Goal: Task Accomplishment & Management: Use online tool/utility

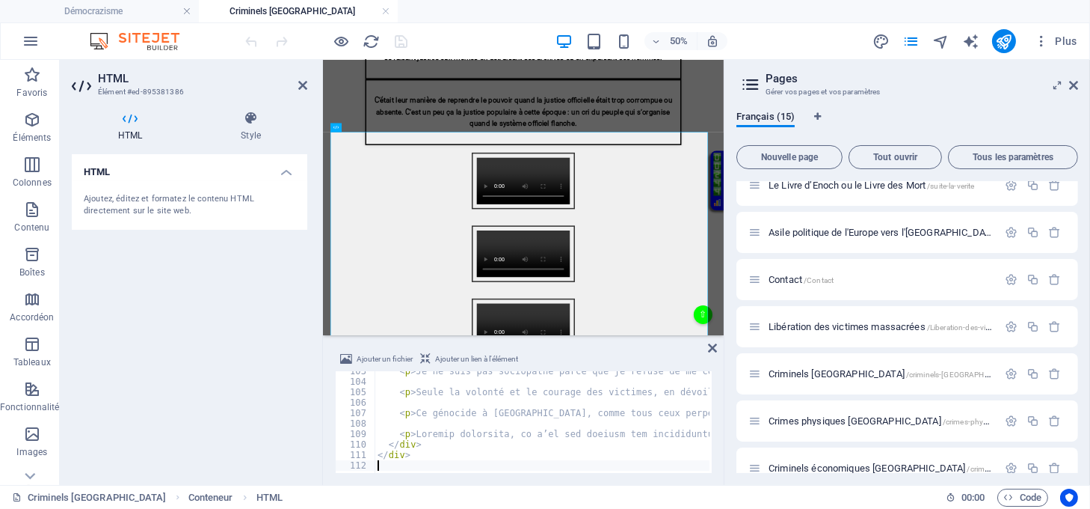
scroll to position [1587, 0]
click at [713, 343] on icon at bounding box center [712, 348] width 9 height 12
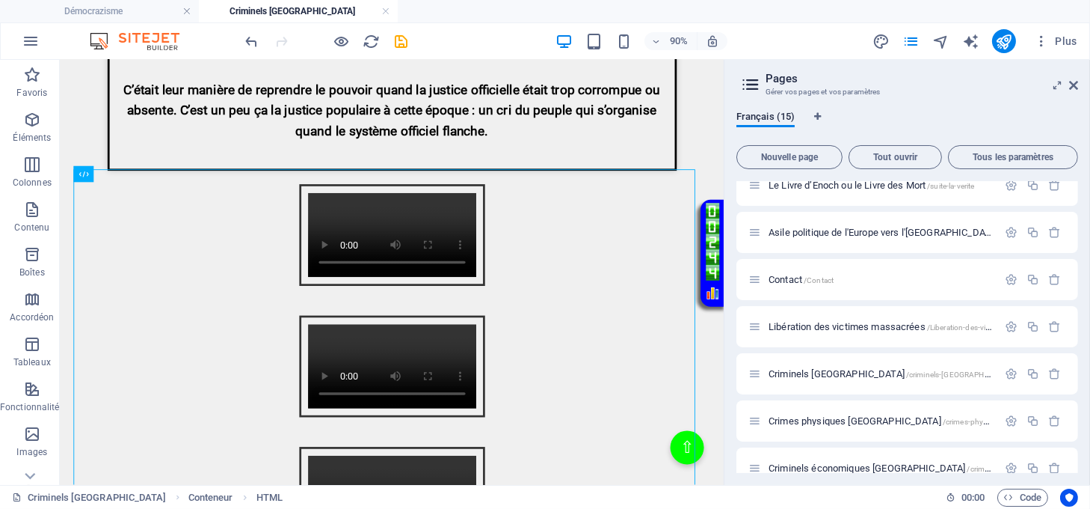
scroll to position [1595, 0]
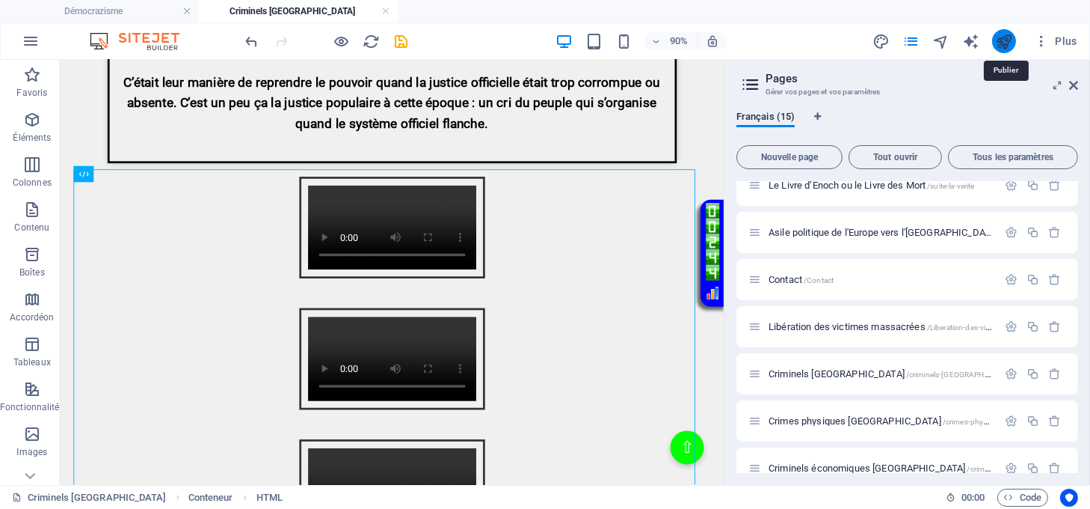
drag, startPoint x: 1007, startPoint y: 40, endPoint x: 997, endPoint y: 48, distance: 13.3
click at [1005, 37] on icon "publish" at bounding box center [1003, 41] width 17 height 17
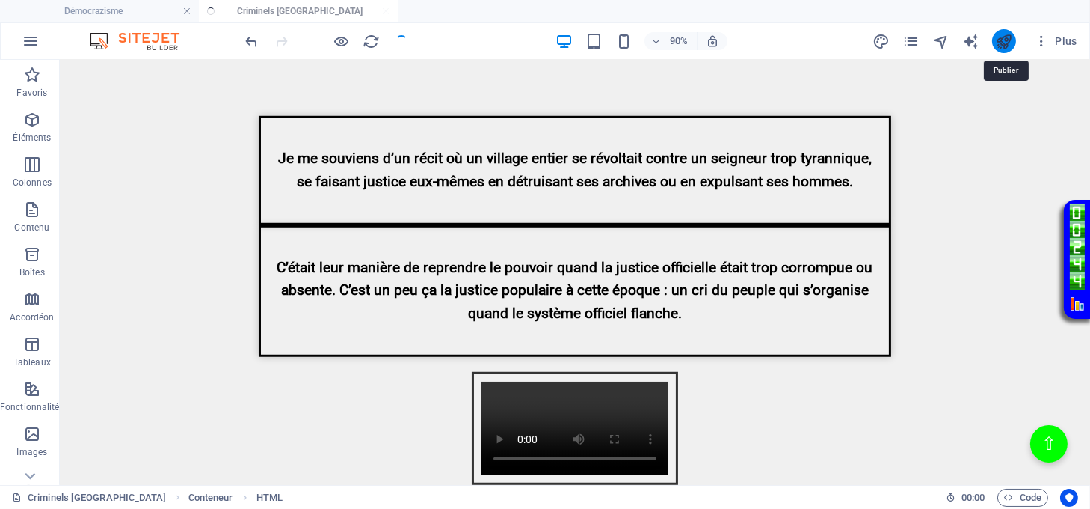
scroll to position [1523, 0]
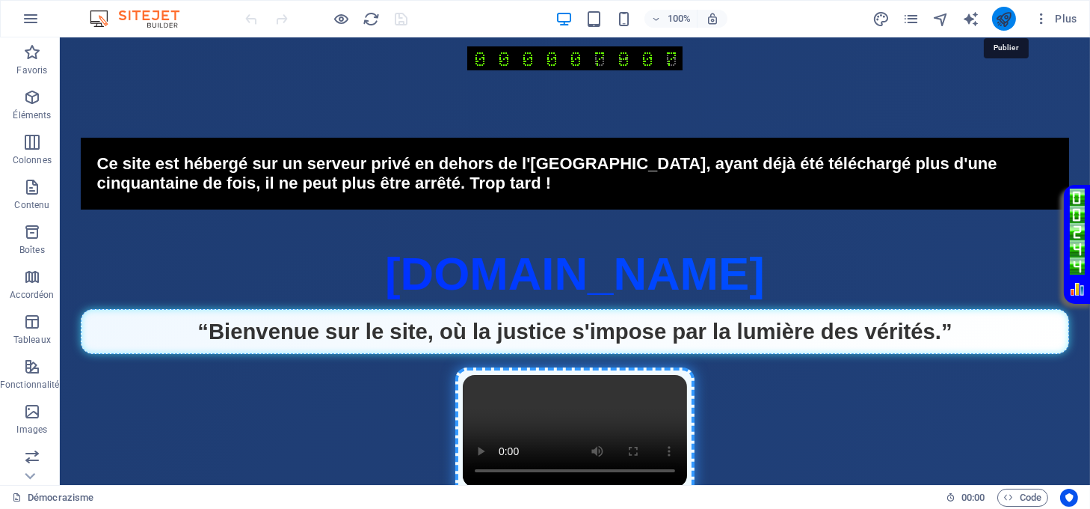
click at [1002, 16] on icon "publish" at bounding box center [1003, 18] width 17 height 17
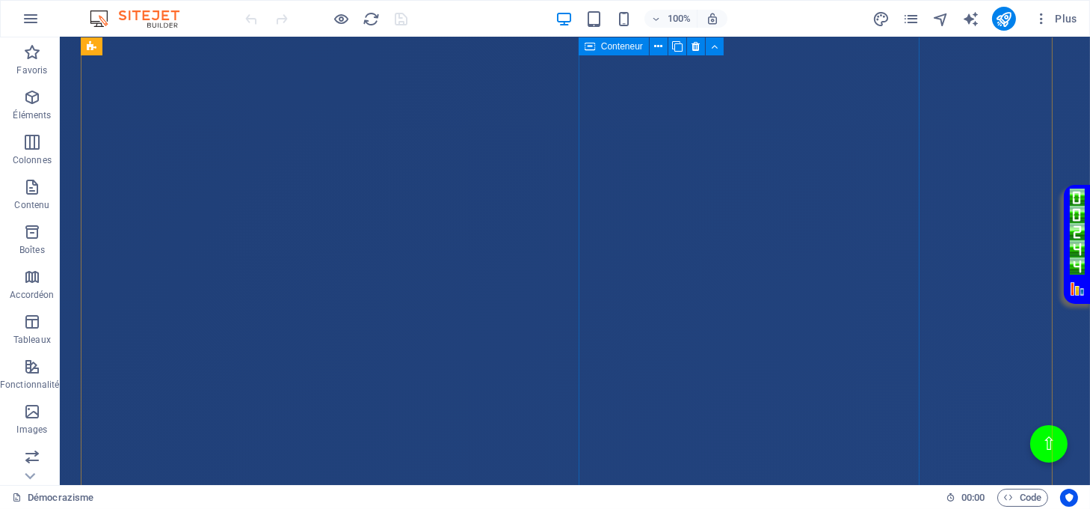
scroll to position [1496, 0]
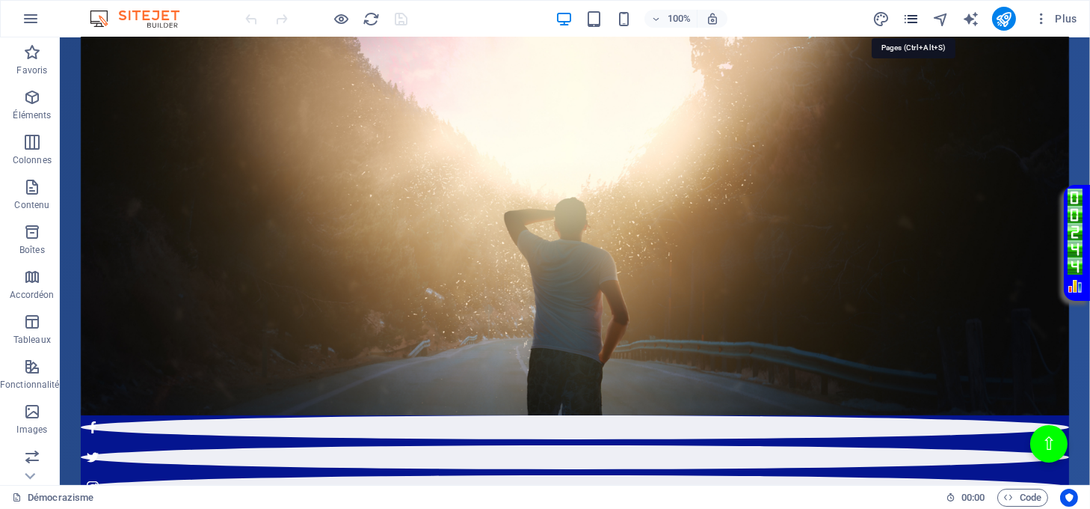
click at [907, 20] on icon "pages" at bounding box center [911, 18] width 17 height 17
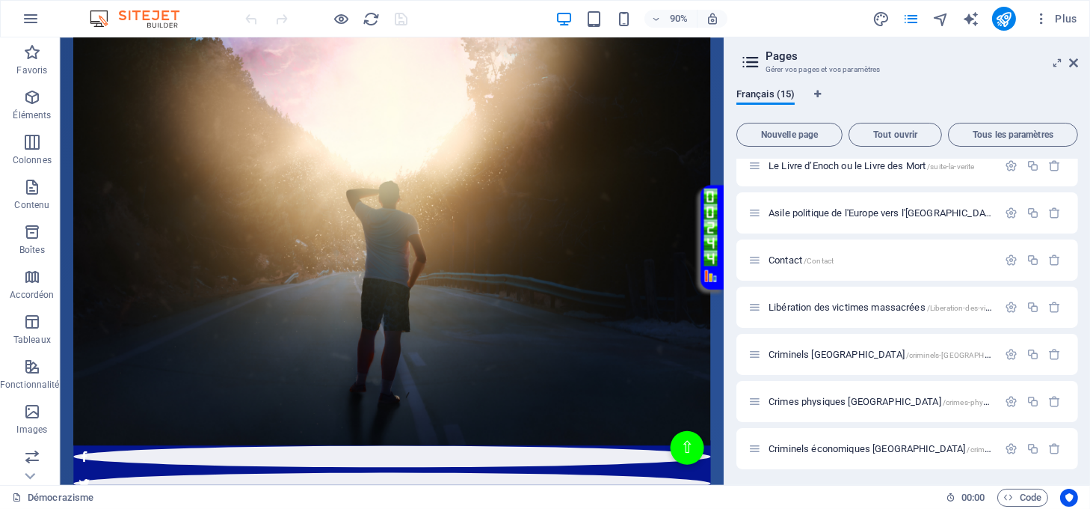
scroll to position [192, 0]
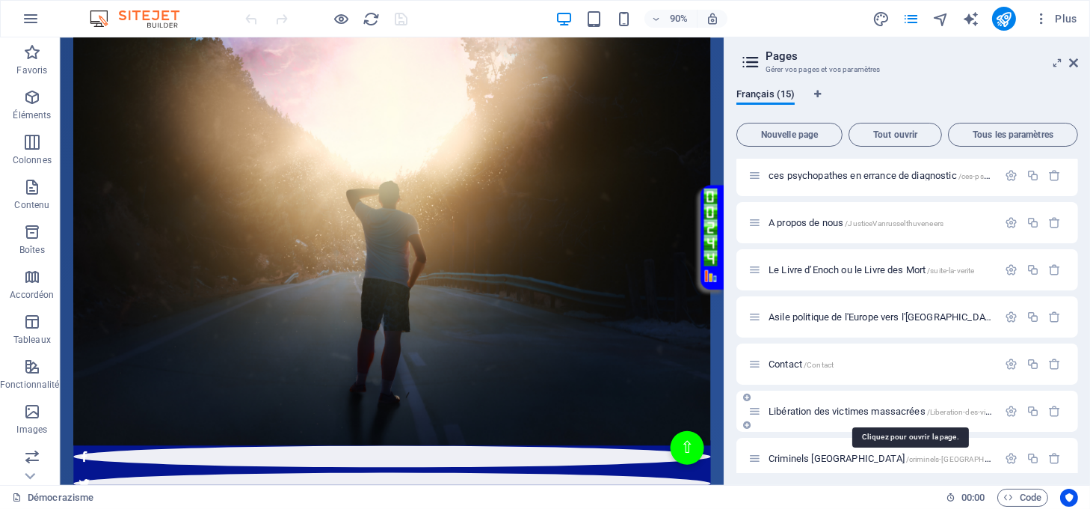
click at [864, 408] on span "Libération des victimes massacrées /Liberation-des-victimes-massacres" at bounding box center [907, 410] width 277 height 11
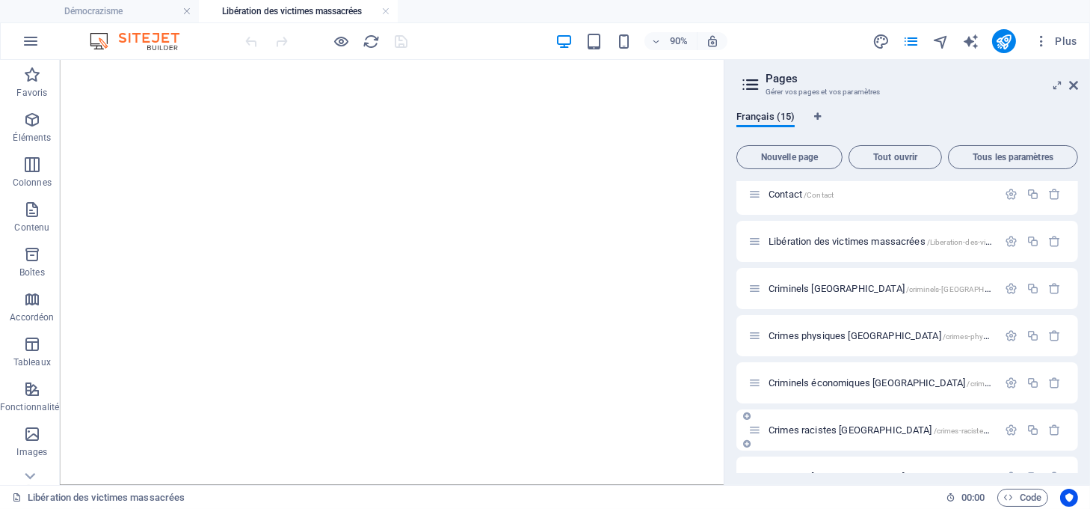
scroll to position [391, 0]
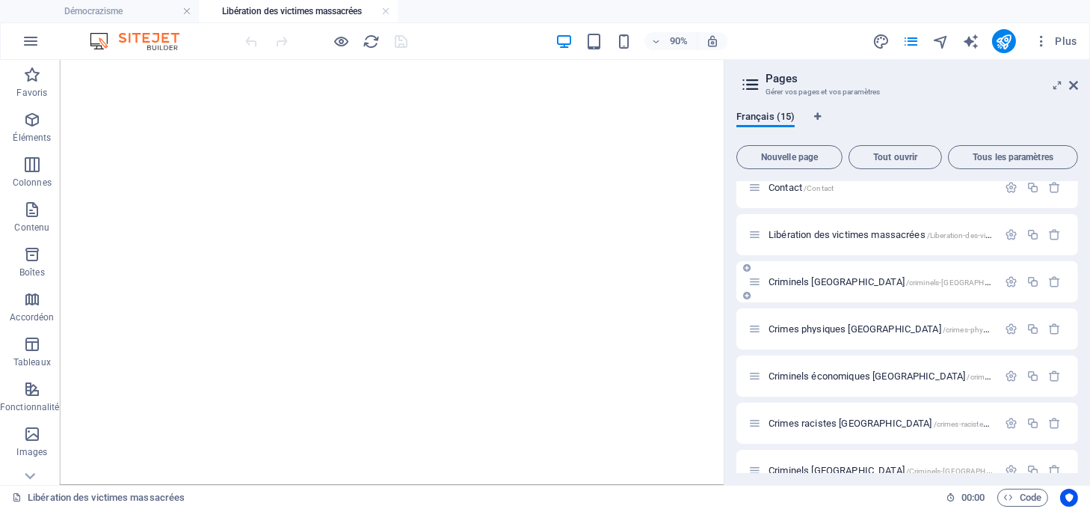
click at [816, 278] on span "Criminels israel /criminels-[GEOGRAPHIC_DATA]" at bounding box center [894, 281] width 250 height 11
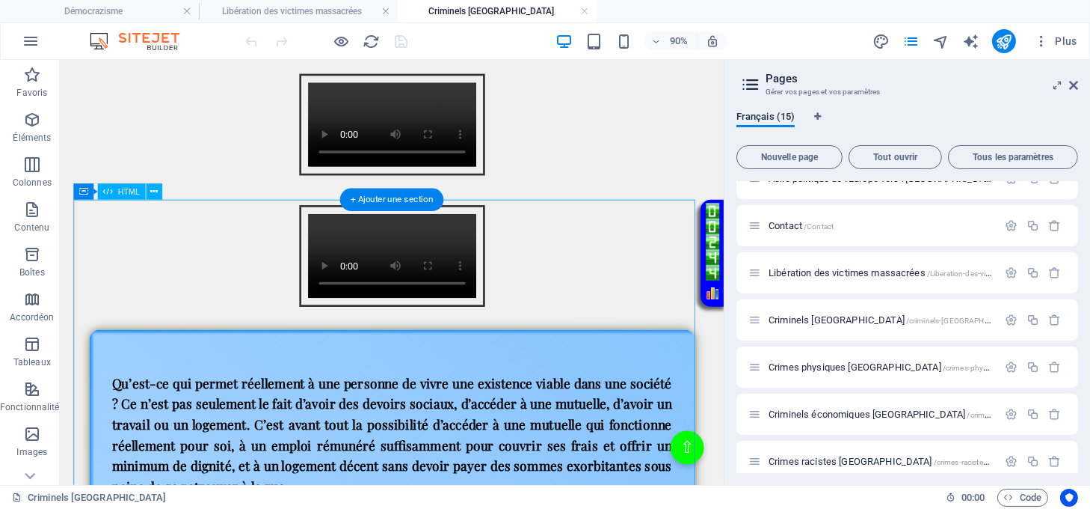
scroll to position [1894, 0]
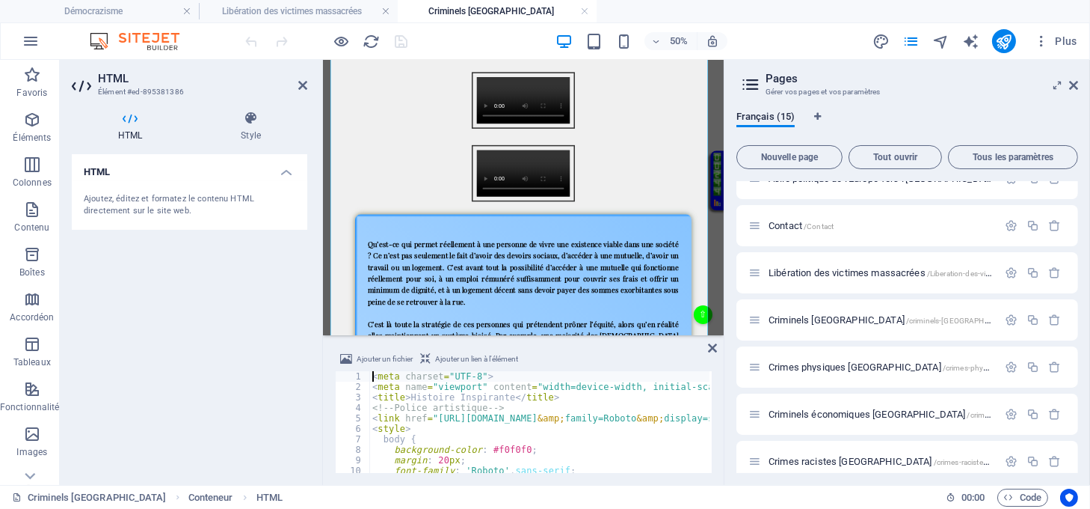
scroll to position [1908, 0]
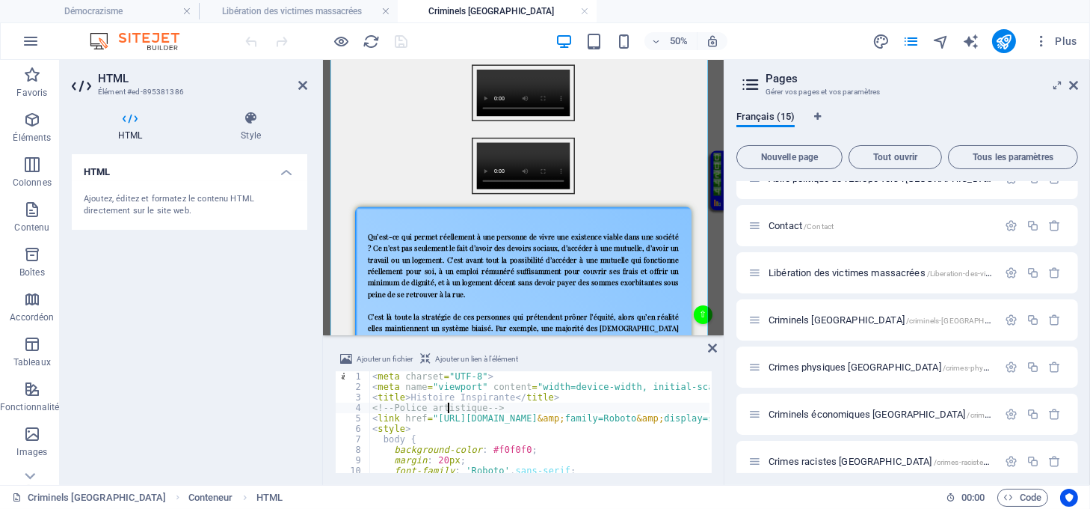
type textarea "</div>"
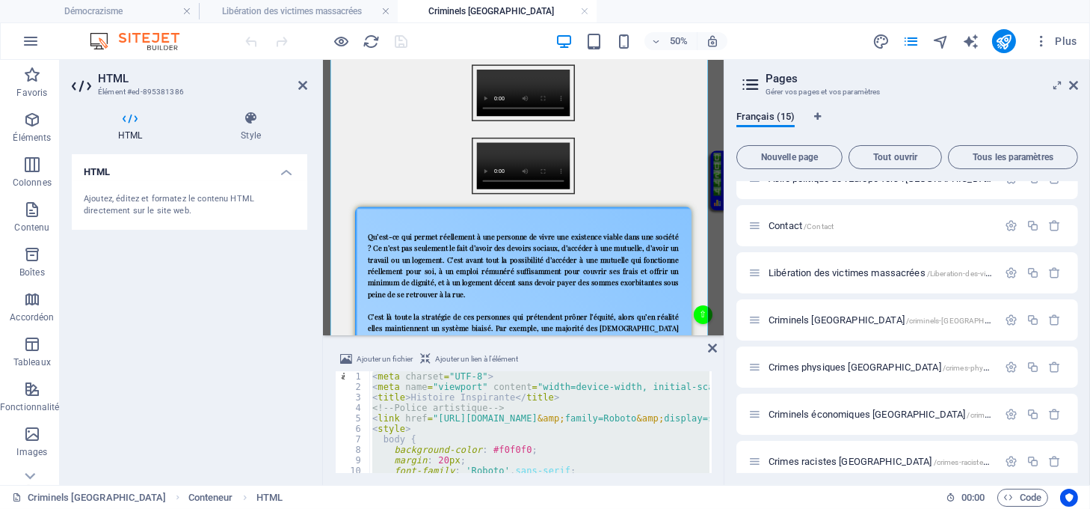
scroll to position [1072, 0]
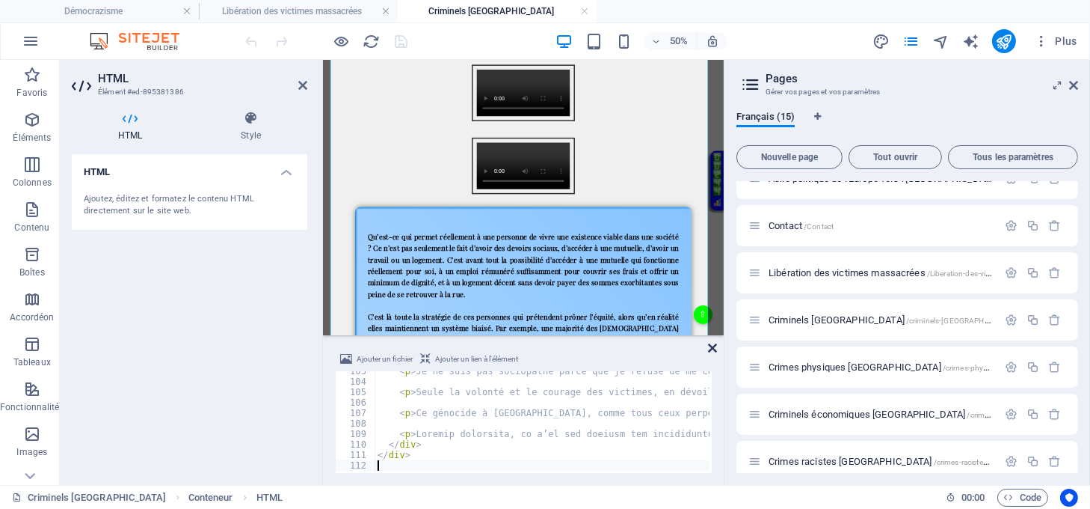
click at [716, 345] on icon at bounding box center [712, 348] width 9 height 12
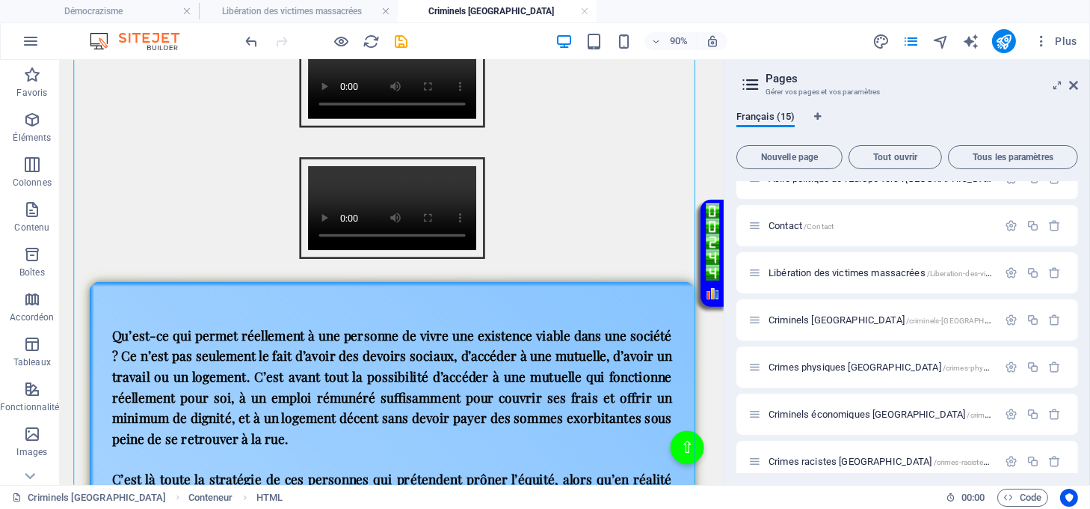
scroll to position [1894, 0]
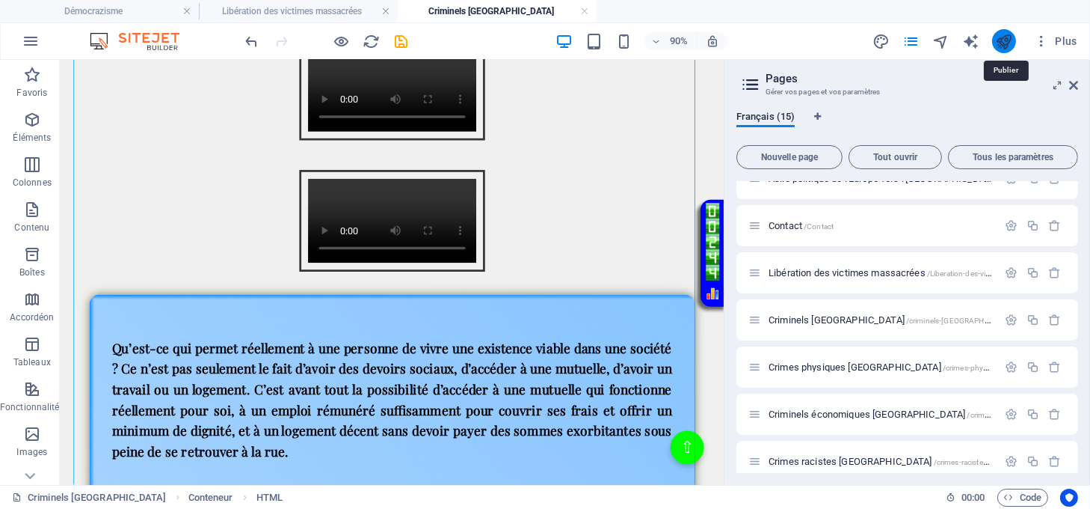
click at [997, 47] on icon "publish" at bounding box center [1003, 41] width 17 height 17
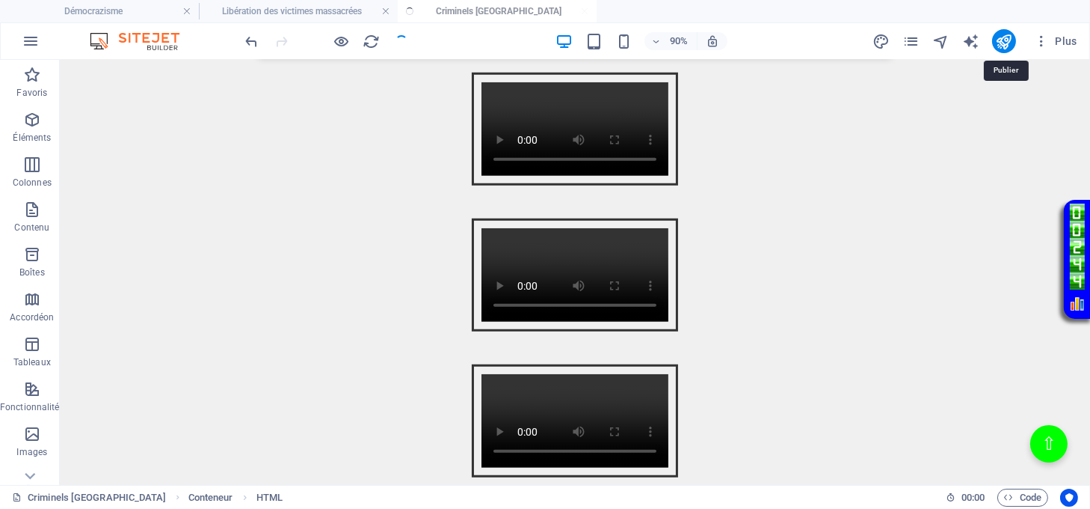
scroll to position [1846, 0]
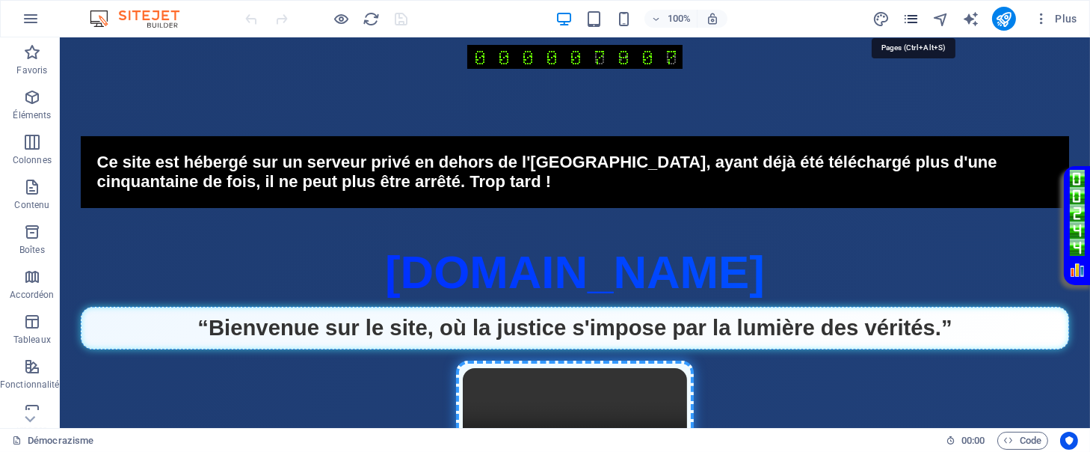
click at [909, 13] on icon "pages" at bounding box center [911, 18] width 17 height 17
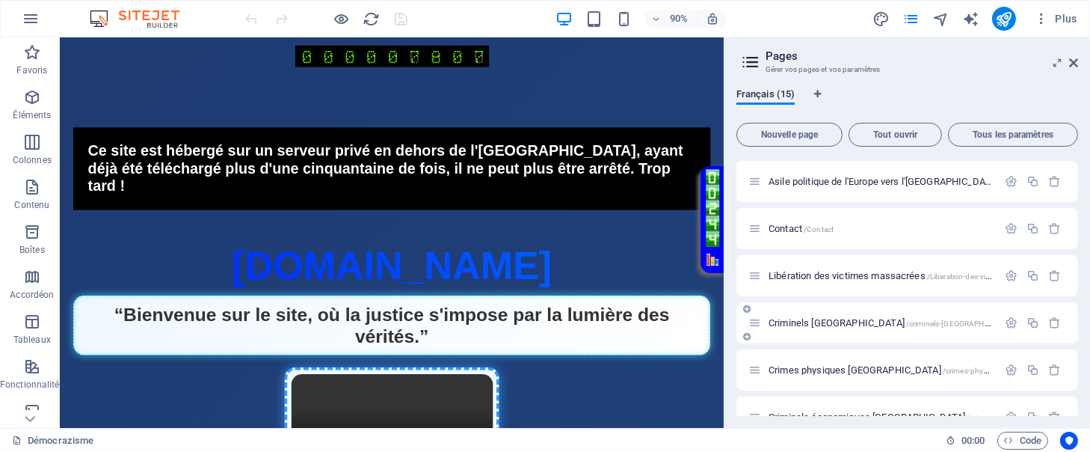
scroll to position [399, 0]
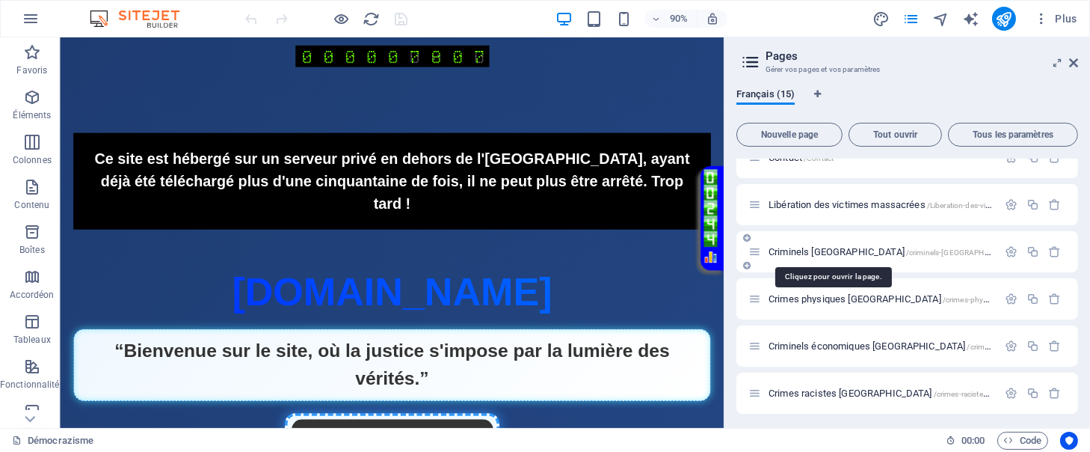
click at [819, 249] on span "Criminels israel /criminels-[GEOGRAPHIC_DATA]" at bounding box center [894, 251] width 250 height 11
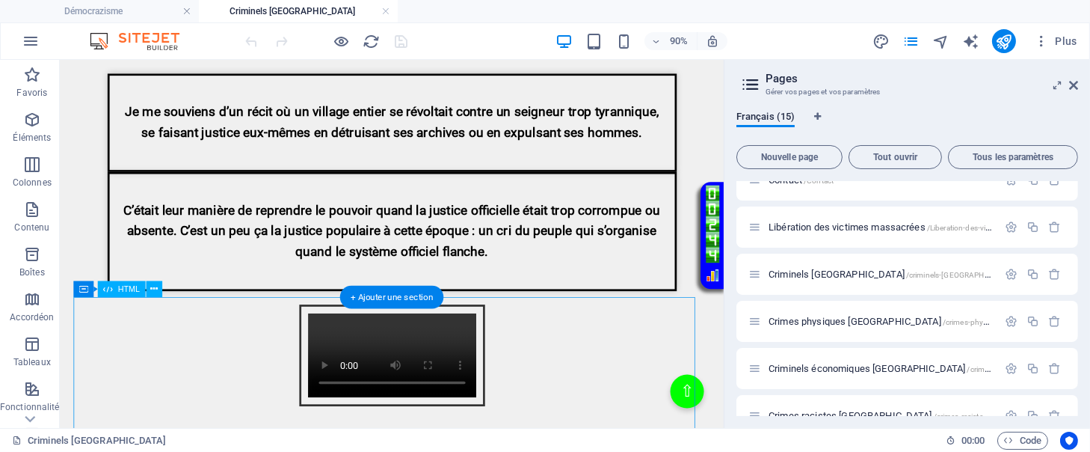
scroll to position [1595, 0]
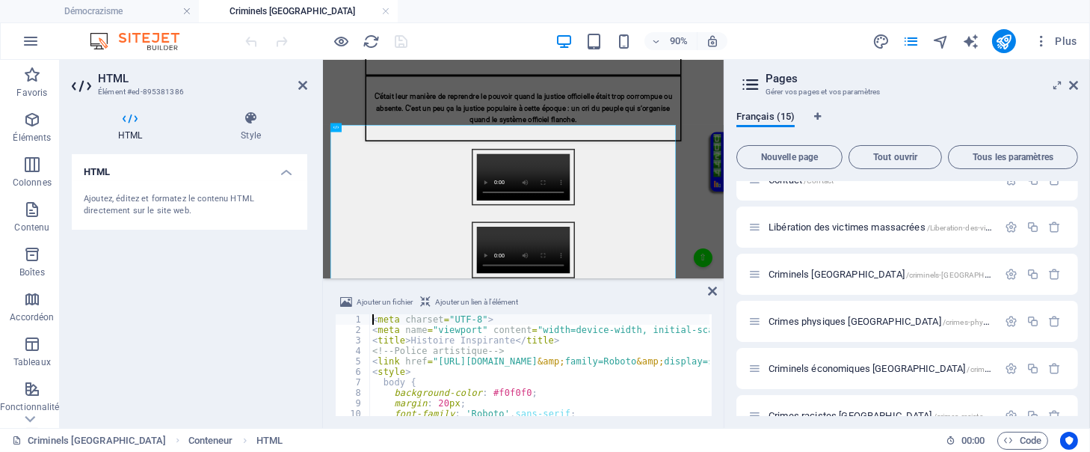
scroll to position [1587, 0]
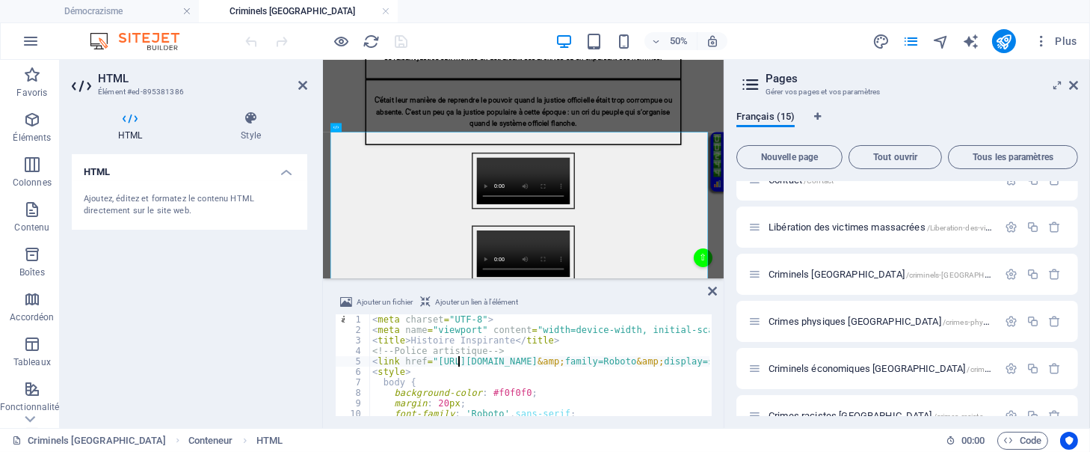
type textarea "</div>"
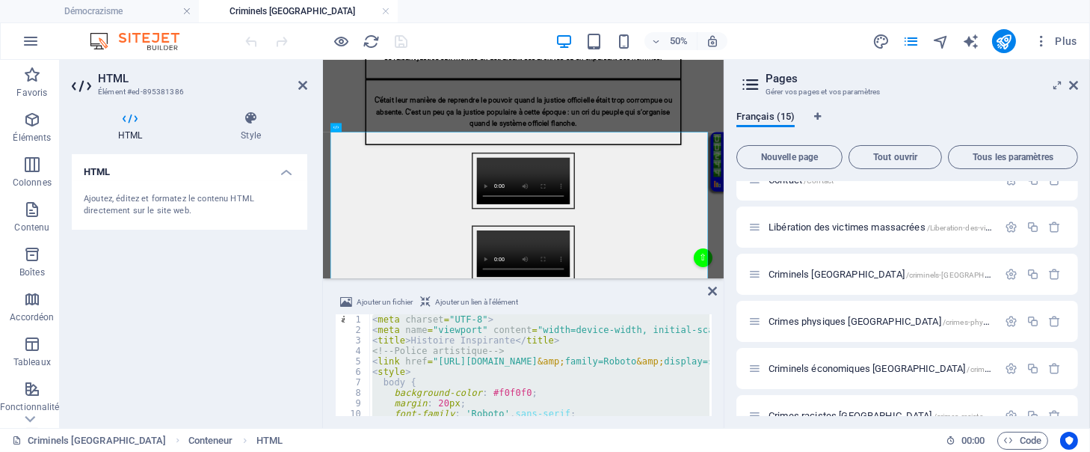
scroll to position [1114, 0]
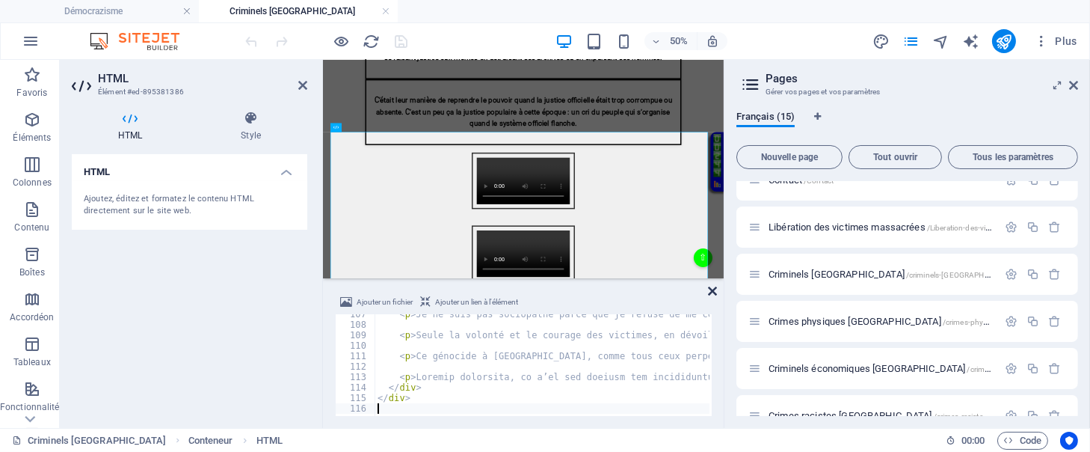
click at [713, 289] on icon at bounding box center [712, 291] width 9 height 12
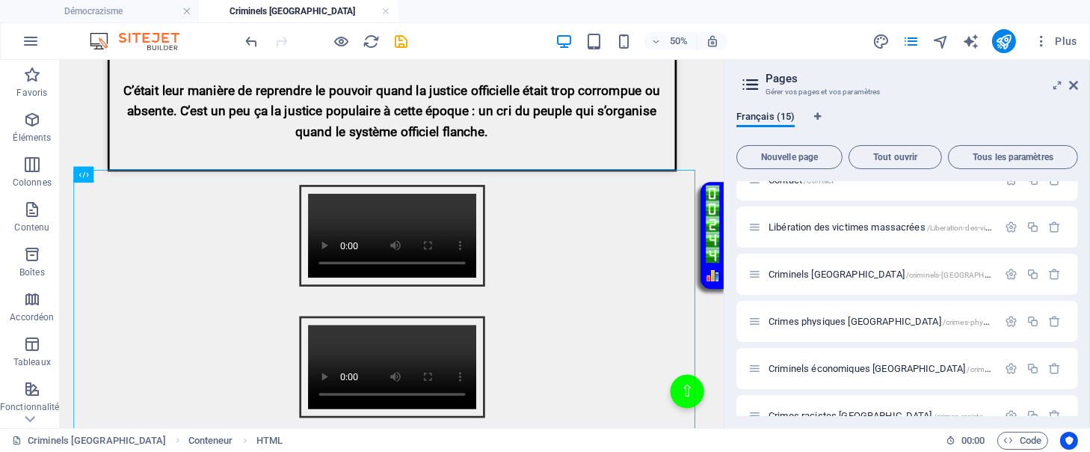
scroll to position [1595, 0]
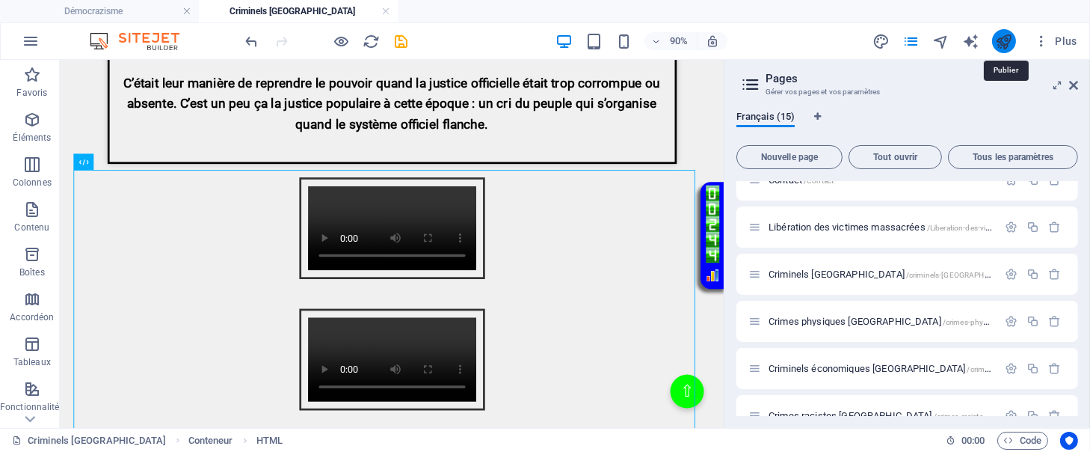
click at [1007, 45] on icon "publish" at bounding box center [1003, 41] width 17 height 17
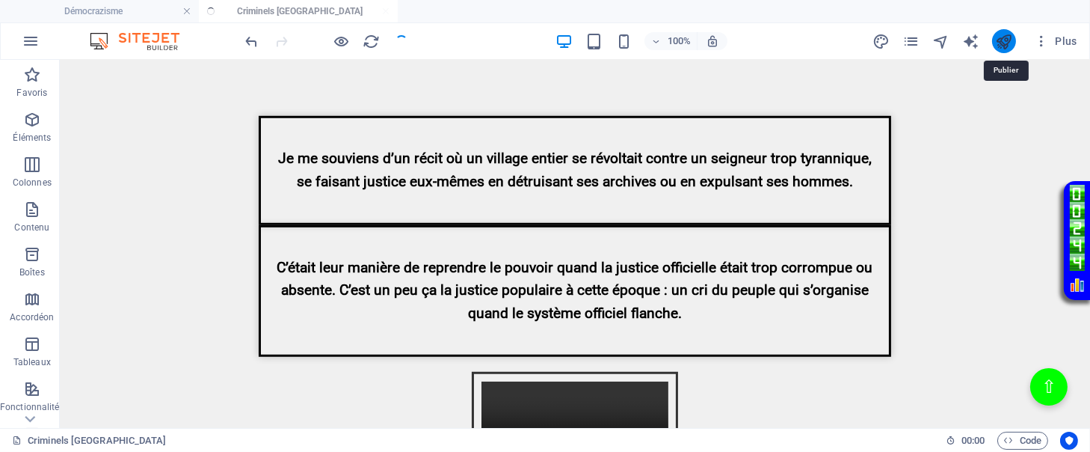
scroll to position [1523, 0]
